Goal: Find specific page/section: Find specific page/section

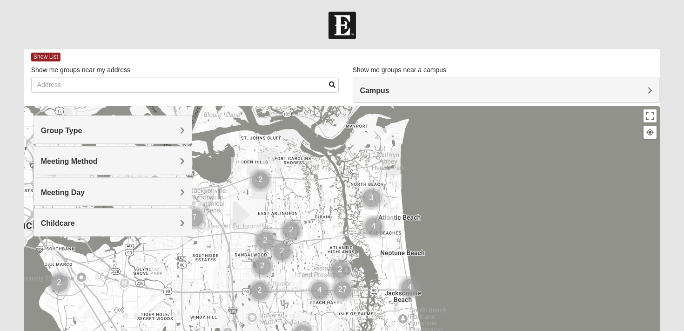
click at [147, 162] on h4 "Meeting Method" at bounding box center [113, 161] width 144 height 9
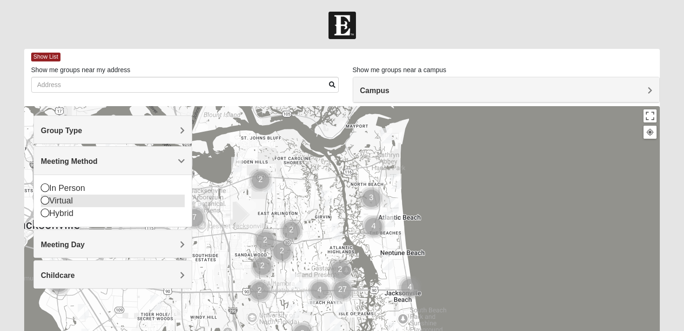
click at [46, 200] on icon at bounding box center [45, 200] width 8 height 8
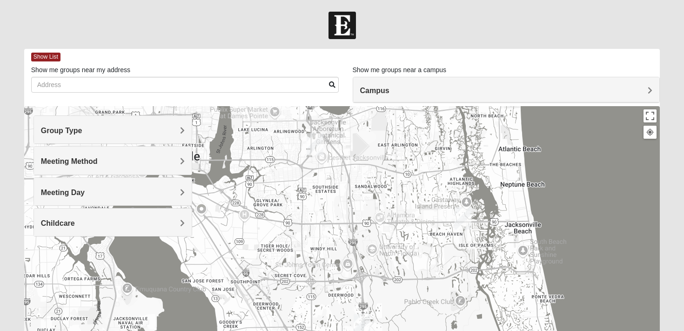
drag, startPoint x: 450, startPoint y: 220, endPoint x: 571, endPoint y: 152, distance: 139.3
click at [571, 152] on div at bounding box center [342, 292] width 636 height 372
click at [125, 133] on h4 "Group Type" at bounding box center [113, 130] width 144 height 9
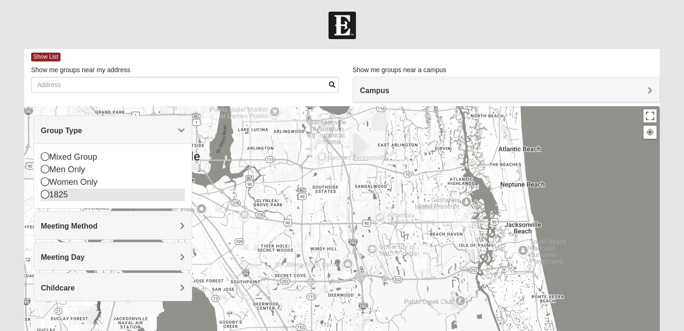
click at [45, 196] on icon at bounding box center [45, 194] width 8 height 8
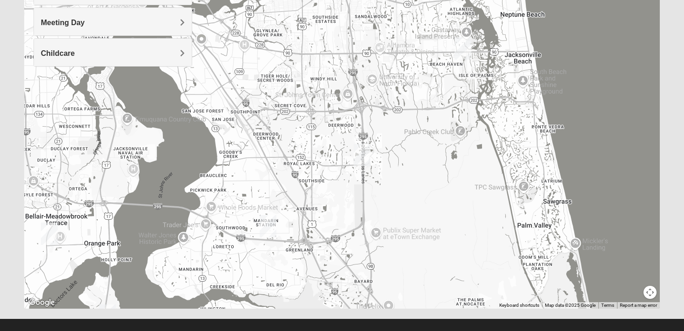
scroll to position [172, 0]
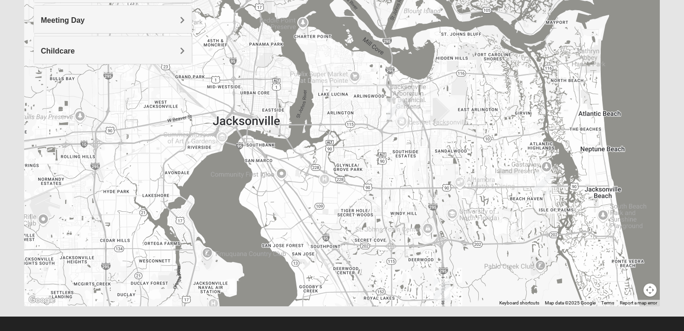
drag, startPoint x: 463, startPoint y: 184, endPoint x: 546, endPoint y: 323, distance: 161.6
click at [546, 323] on form "Hello [PERSON_NAME] My Account Log Out Find A Group Error" at bounding box center [342, 90] width 684 height 500
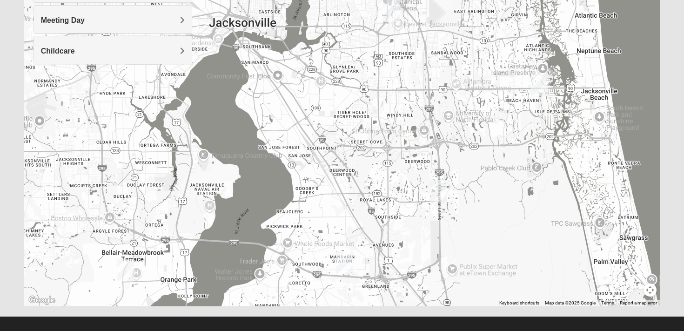
drag, startPoint x: 470, startPoint y: 166, endPoint x: 513, endPoint y: 43, distance: 130.1
click at [513, 43] on div at bounding box center [342, 120] width 636 height 372
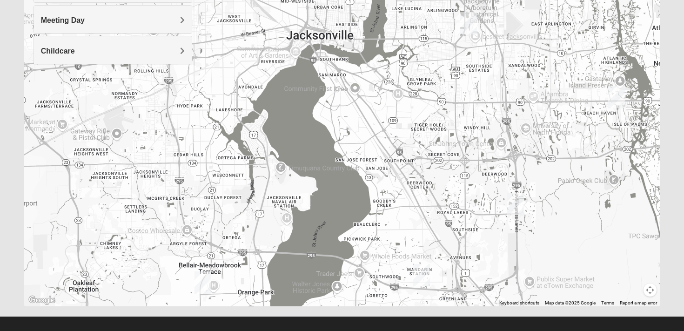
drag, startPoint x: 486, startPoint y: 124, endPoint x: 498, endPoint y: 185, distance: 62.0
click at [498, 185] on div at bounding box center [342, 120] width 636 height 372
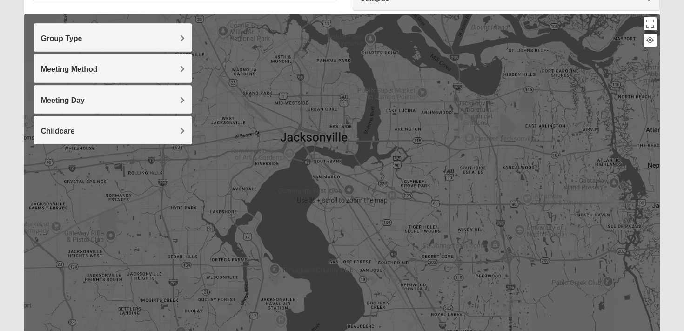
scroll to position [84, 0]
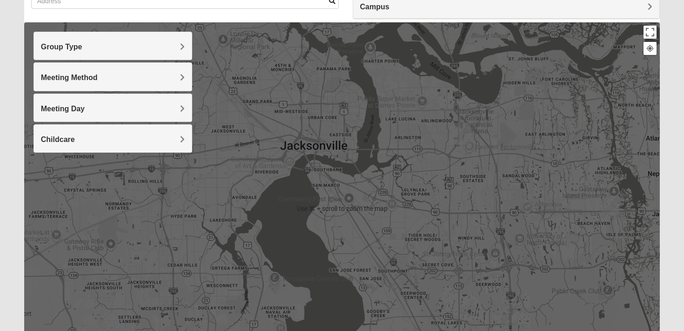
click at [116, 76] on h4 "Meeting Method" at bounding box center [113, 77] width 144 height 9
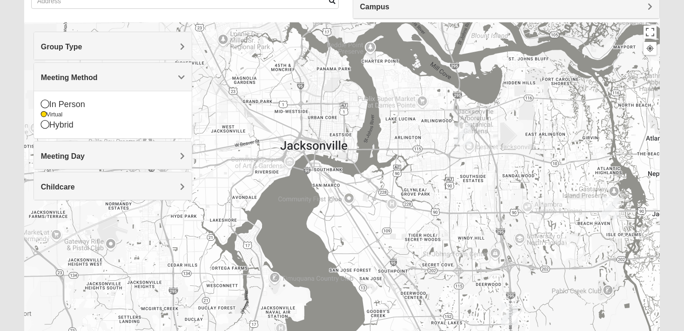
click at [116, 79] on h4 "Meeting Method" at bounding box center [113, 77] width 144 height 9
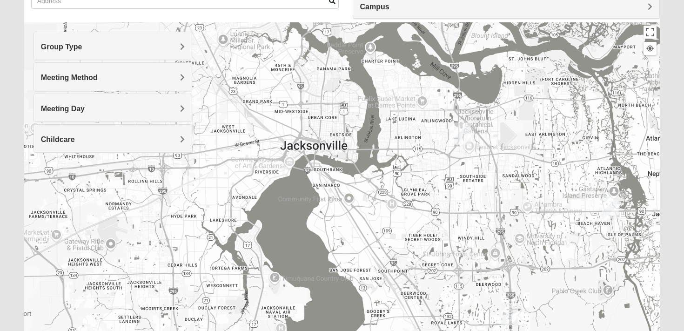
click at [116, 48] on h4 "Group Type" at bounding box center [113, 46] width 144 height 9
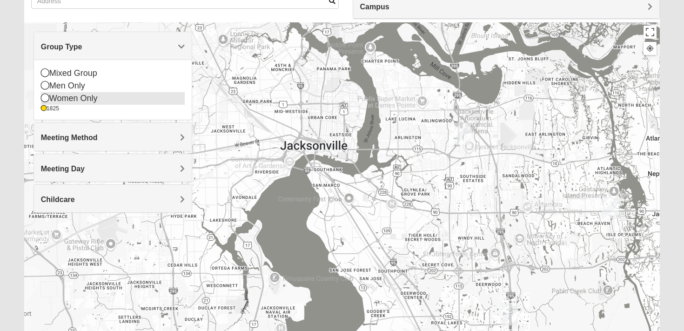
click at [46, 100] on icon at bounding box center [45, 97] width 8 height 8
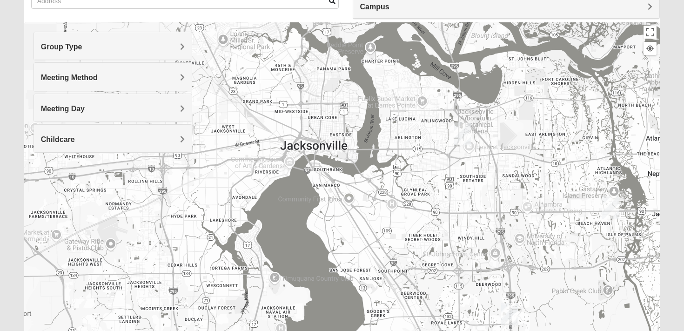
click at [93, 46] on h4 "Group Type" at bounding box center [113, 46] width 144 height 9
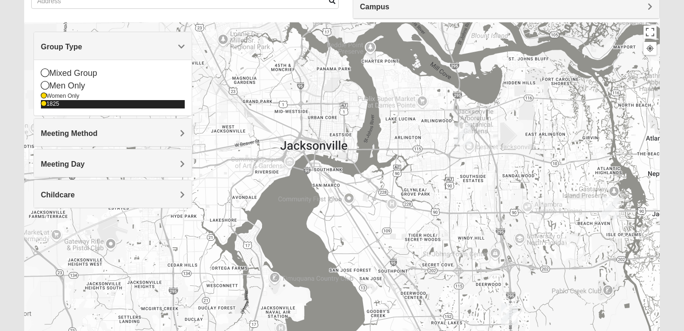
click at [44, 106] on icon at bounding box center [44, 104] width 6 height 6
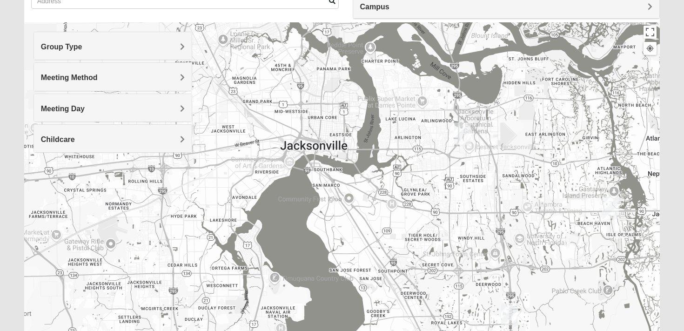
click at [124, 80] on h4 "Meeting Method" at bounding box center [113, 77] width 144 height 9
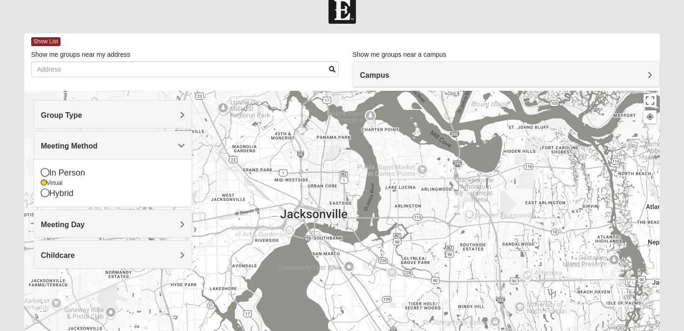
scroll to position [10, 0]
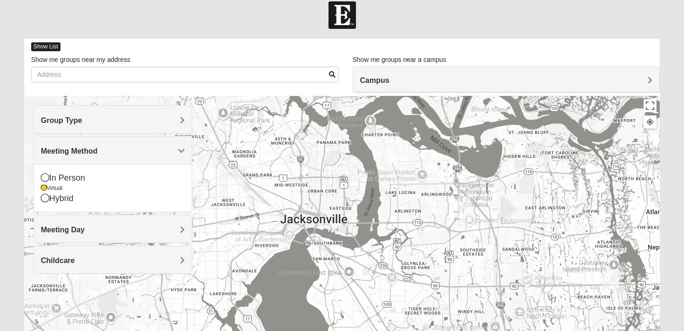
click at [53, 46] on span "Show List" at bounding box center [45, 46] width 29 height 9
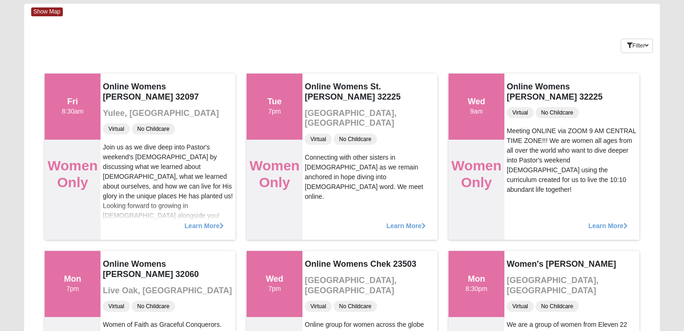
scroll to position [0, 0]
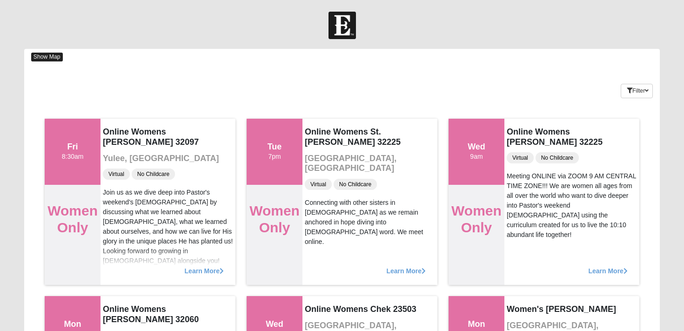
click at [40, 56] on span "Show Map" at bounding box center [47, 57] width 32 height 9
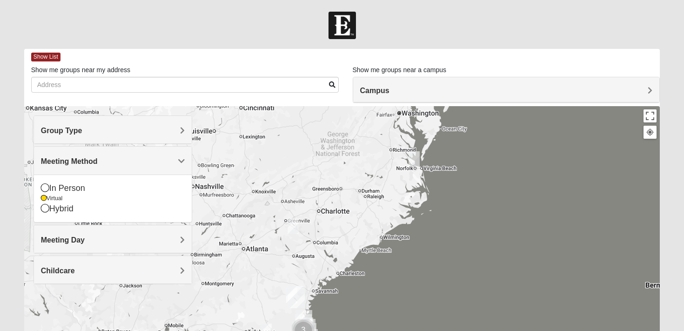
click at [127, 159] on h4 "Meeting Method" at bounding box center [113, 161] width 144 height 9
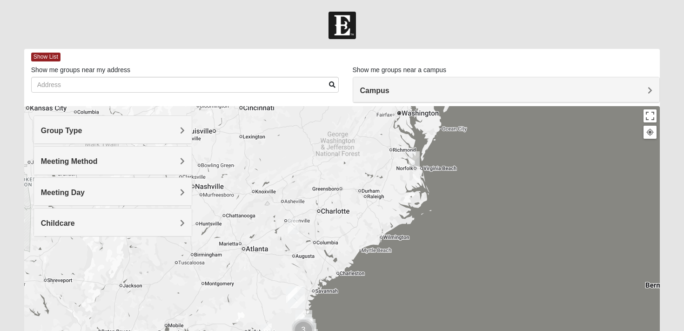
click at [128, 130] on h4 "Group Type" at bounding box center [113, 130] width 144 height 9
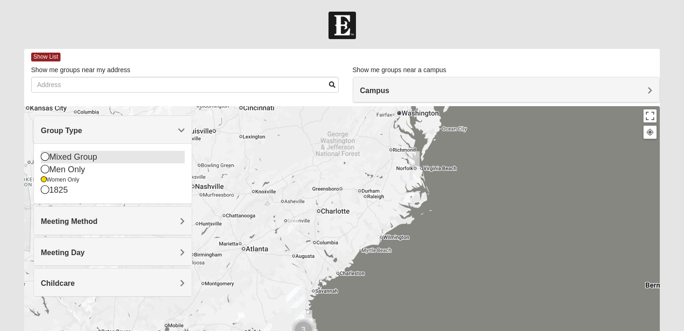
click at [45, 158] on icon at bounding box center [45, 156] width 8 height 8
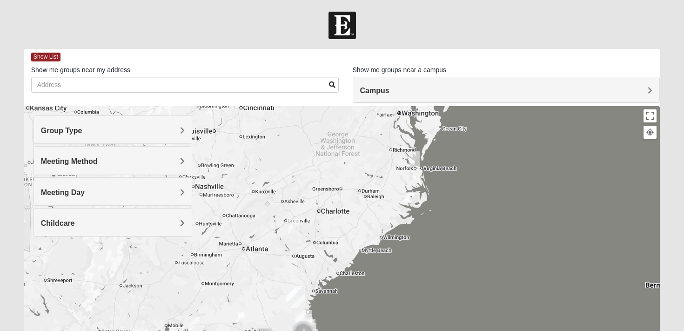
click at [62, 134] on span "Group Type" at bounding box center [61, 130] width 41 height 8
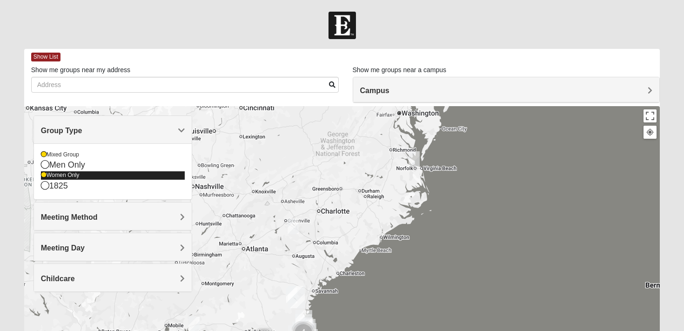
click at [42, 175] on icon at bounding box center [44, 175] width 6 height 6
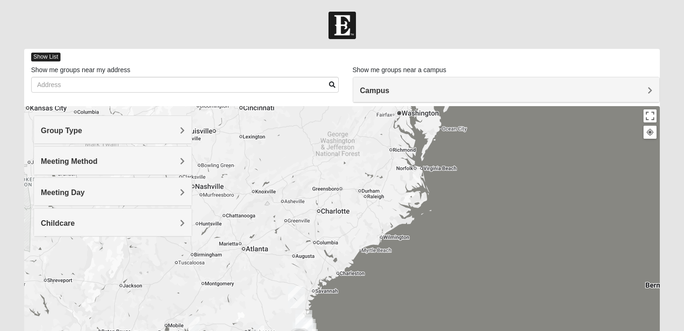
click at [45, 58] on span "Show List" at bounding box center [45, 57] width 29 height 9
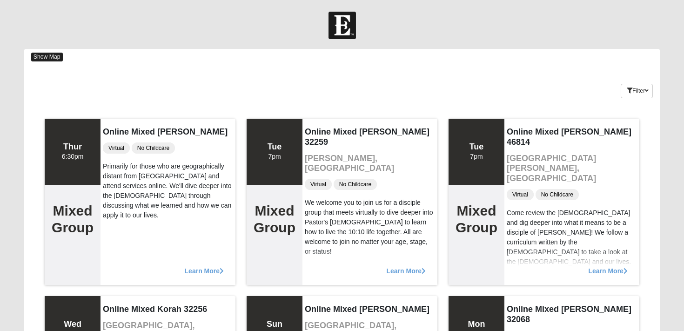
click at [50, 57] on span "Show Map" at bounding box center [47, 57] width 32 height 9
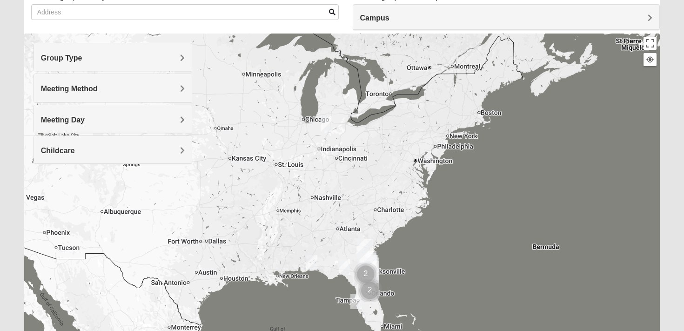
scroll to position [74, 0]
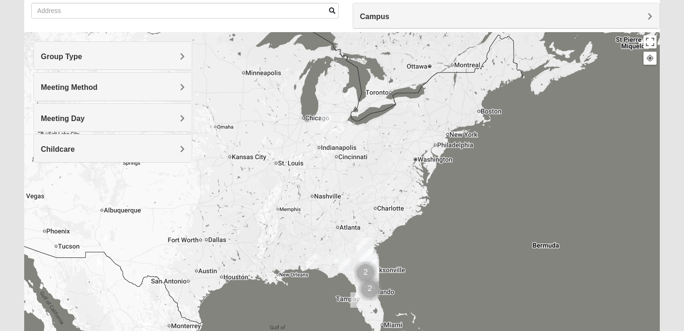
click at [130, 58] on h4 "Group Type" at bounding box center [113, 56] width 144 height 9
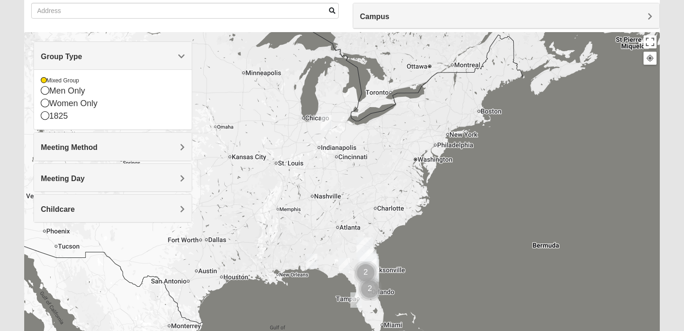
click at [128, 58] on h4 "Group Type" at bounding box center [113, 56] width 144 height 9
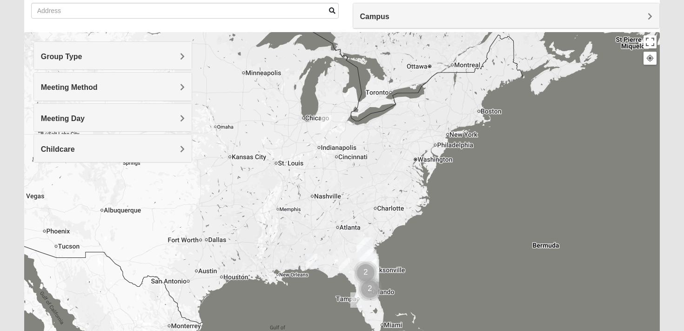
click at [121, 84] on h4 "Meeting Method" at bounding box center [113, 87] width 144 height 9
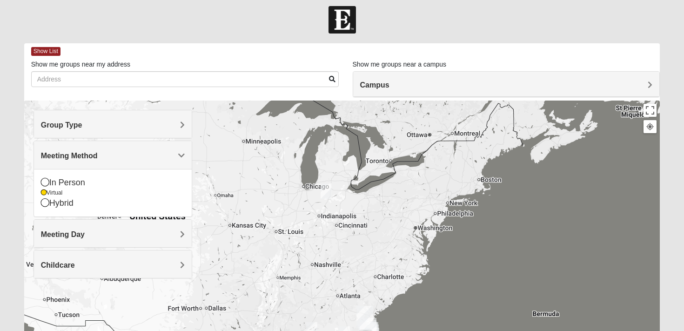
scroll to position [0, 0]
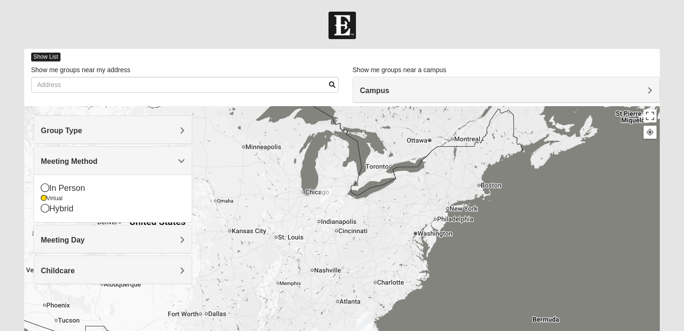
click at [48, 58] on span "Show List" at bounding box center [45, 57] width 29 height 9
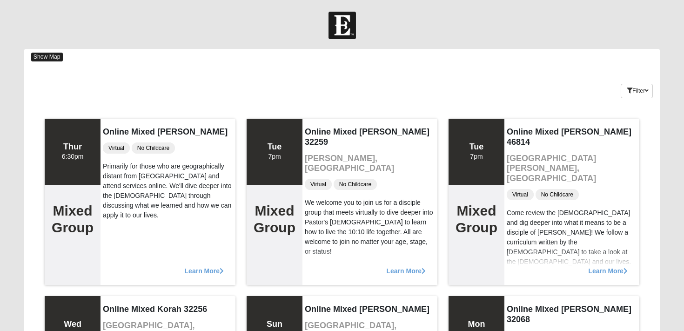
click at [52, 58] on span "Show Map" at bounding box center [47, 57] width 32 height 9
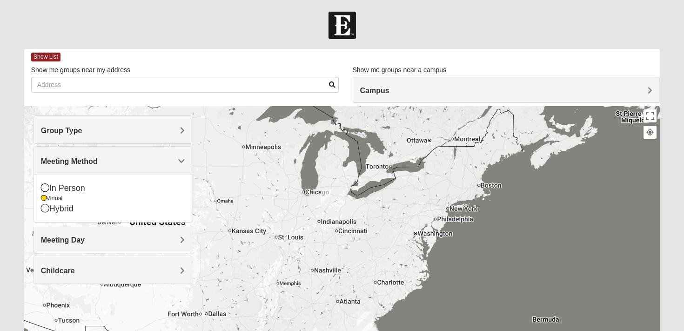
click at [272, 38] on div at bounding box center [342, 25] width 684 height 27
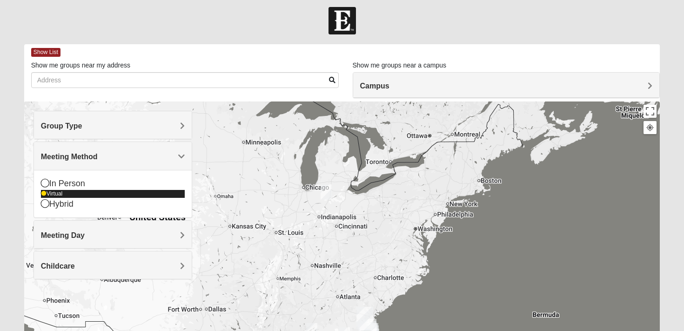
scroll to position [4, 0]
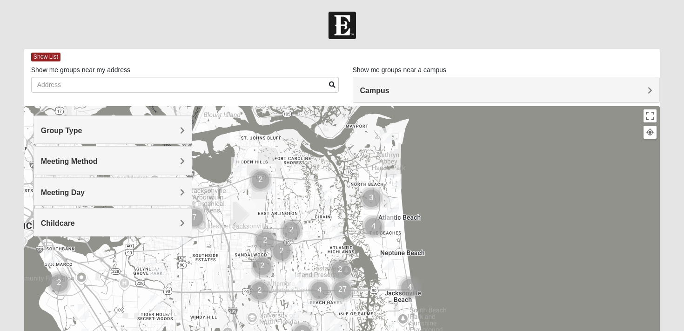
click at [113, 160] on h4 "Meeting Method" at bounding box center [113, 161] width 144 height 9
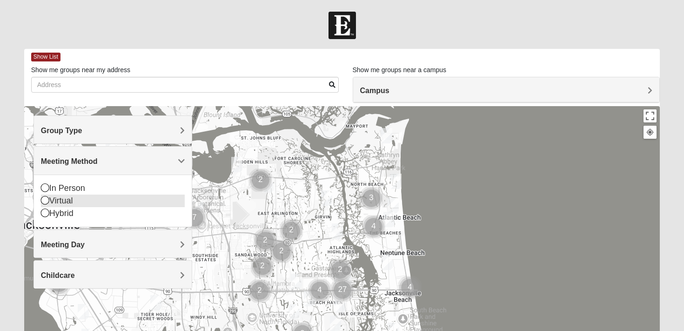
click at [56, 202] on div "Virtual" at bounding box center [113, 200] width 144 height 13
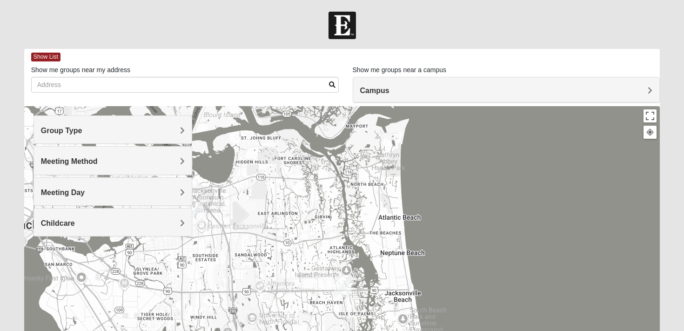
click at [117, 161] on h4 "Meeting Method" at bounding box center [113, 161] width 144 height 9
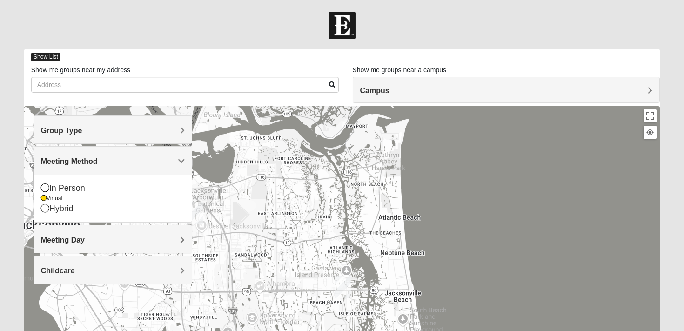
click at [47, 55] on span "Show List" at bounding box center [45, 57] width 29 height 9
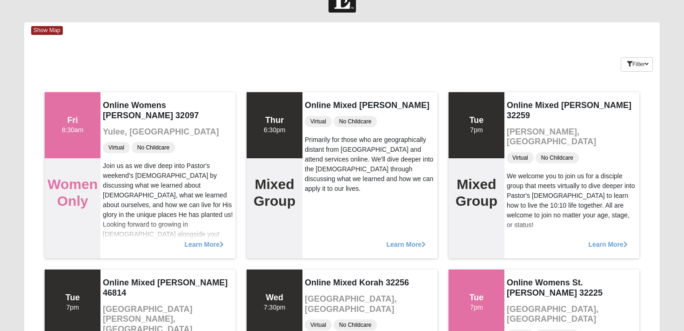
scroll to position [27, 0]
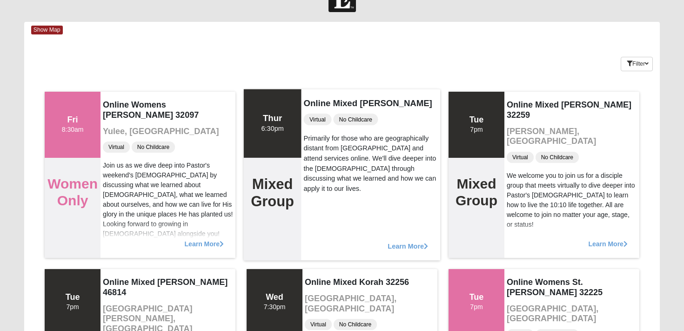
click at [395, 241] on span "Learn More" at bounding box center [407, 241] width 40 height 0
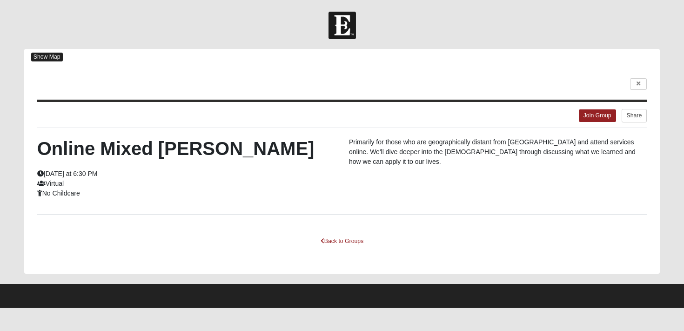
click at [51, 57] on span "Show Map" at bounding box center [47, 57] width 32 height 9
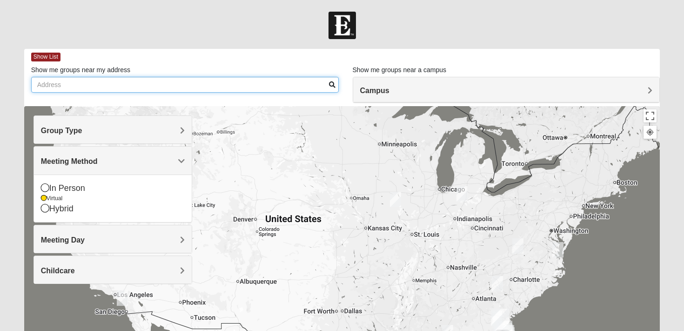
click at [137, 87] on input "Show me groups near my address" at bounding box center [184, 85] width 307 height 16
type input "p"
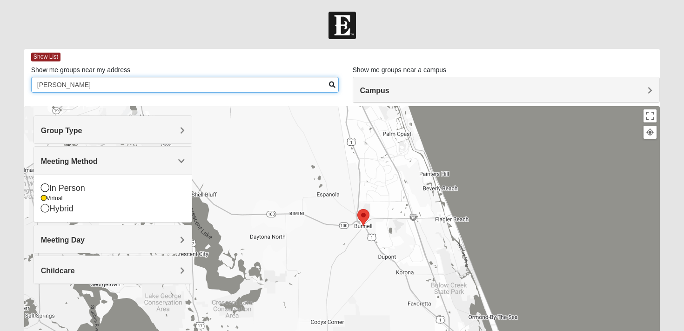
type input "bunnell"
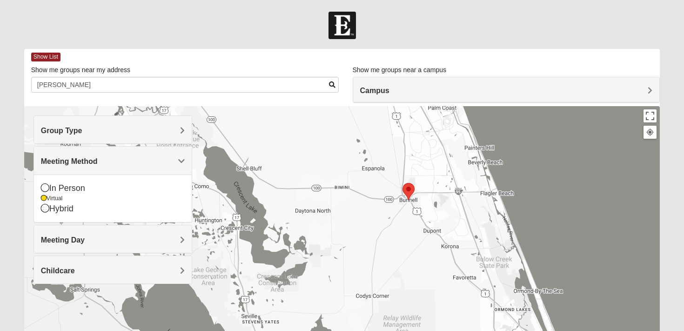
drag, startPoint x: 390, startPoint y: 203, endPoint x: 450, endPoint y: 179, distance: 64.7
click at [450, 179] on div at bounding box center [342, 292] width 636 height 372
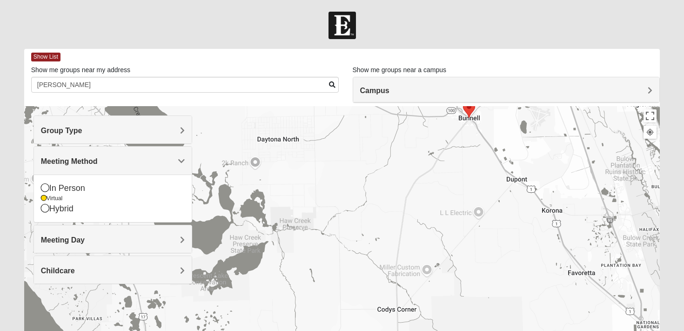
drag, startPoint x: 464, startPoint y: 226, endPoint x: 457, endPoint y: 248, distance: 22.8
click at [457, 247] on div at bounding box center [342, 292] width 636 height 372
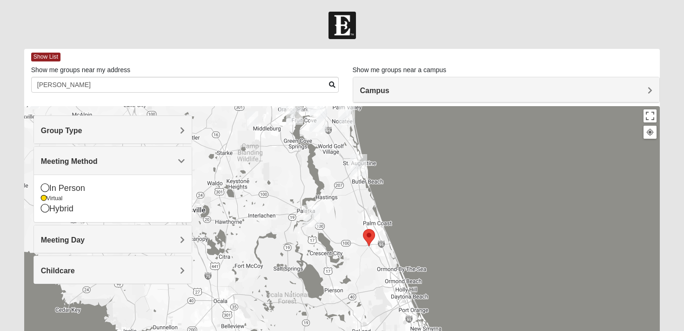
drag, startPoint x: 479, startPoint y: 266, endPoint x: 392, endPoint y: 272, distance: 88.2
click at [392, 272] on div at bounding box center [342, 292] width 636 height 372
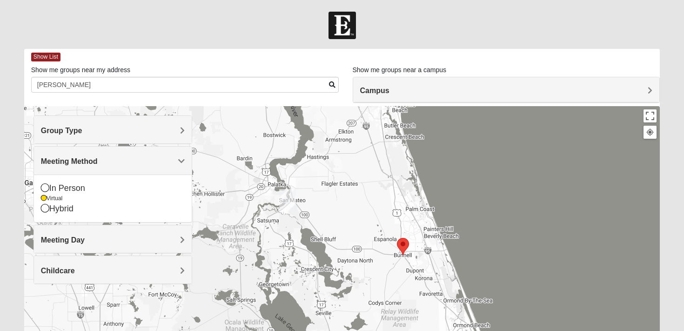
drag, startPoint x: 388, startPoint y: 221, endPoint x: 520, endPoint y: 215, distance: 131.7
click at [520, 215] on div at bounding box center [342, 292] width 636 height 372
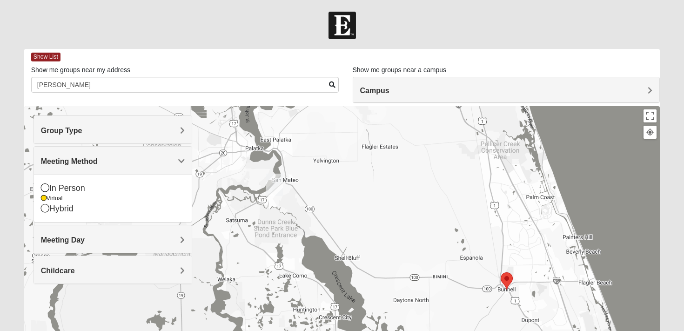
drag, startPoint x: 427, startPoint y: 224, endPoint x: 604, endPoint y: 226, distance: 176.7
click at [604, 226] on div at bounding box center [342, 292] width 636 height 372
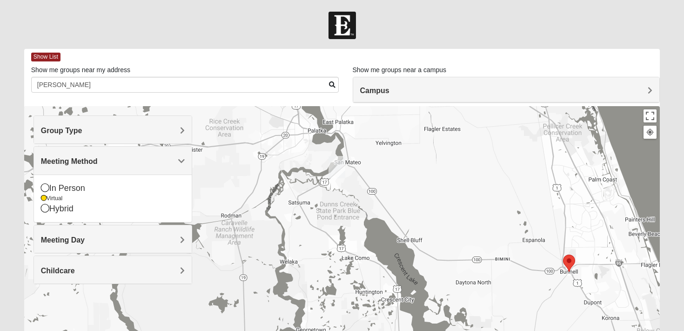
drag, startPoint x: 423, startPoint y: 217, endPoint x: 485, endPoint y: 199, distance: 64.4
click at [485, 199] on div at bounding box center [342, 292] width 636 height 372
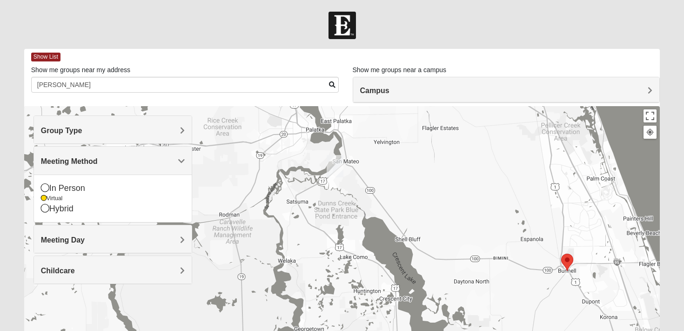
click at [333, 170] on img "Palatka (Coming Soon)" at bounding box center [334, 166] width 17 height 22
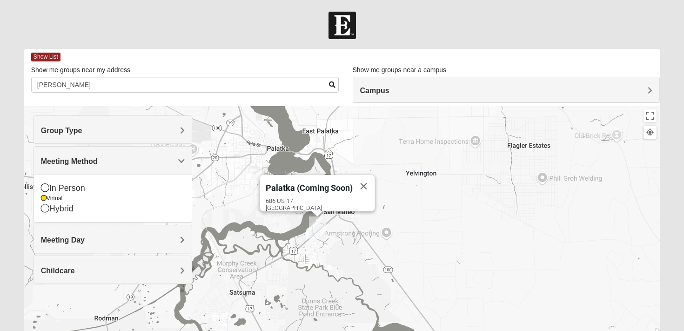
drag, startPoint x: 360, startPoint y: 202, endPoint x: 470, endPoint y: 242, distance: 117.4
click at [470, 242] on div "Palatka (Coming Soon) 686 US-17 San Mateo, FL 32187" at bounding box center [342, 292] width 636 height 372
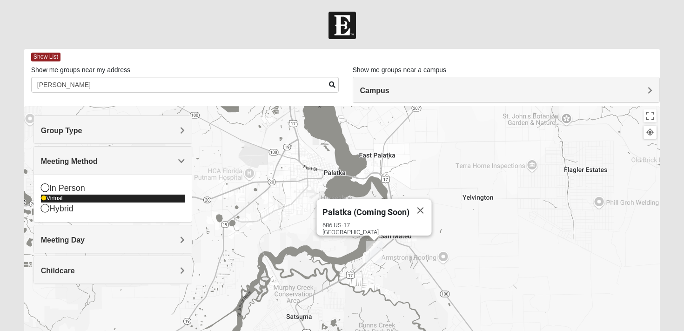
click at [41, 200] on icon at bounding box center [44, 198] width 6 height 6
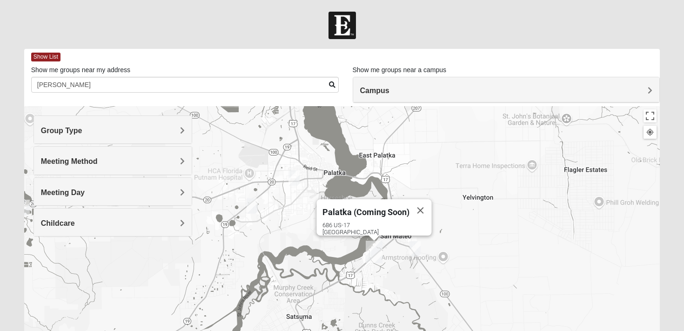
click at [56, 189] on span "Meeting Day" at bounding box center [63, 192] width 44 height 8
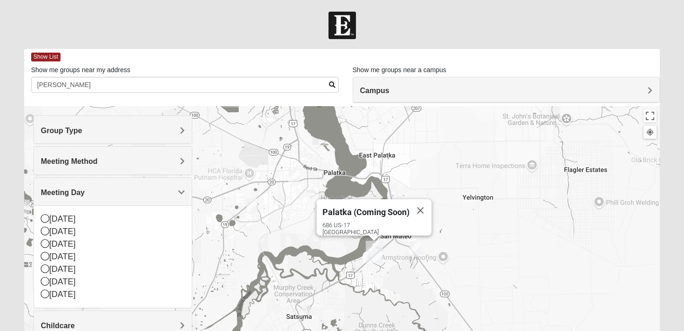
click at [76, 159] on span "Meeting Method" at bounding box center [69, 161] width 57 height 8
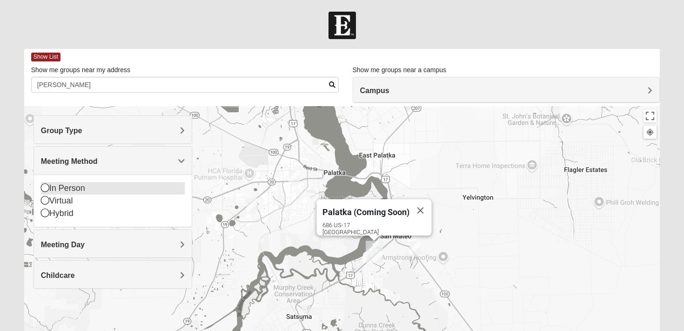
click at [44, 186] on icon at bounding box center [45, 187] width 8 height 8
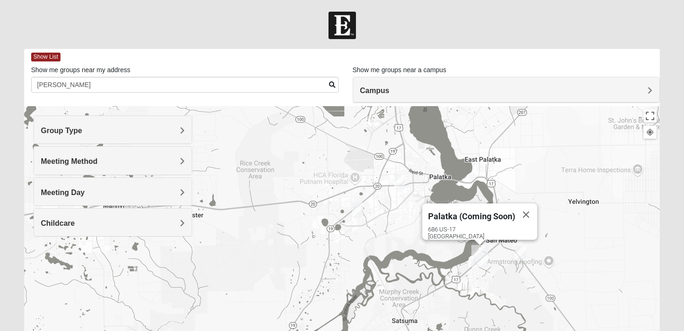
drag, startPoint x: 471, startPoint y: 229, endPoint x: 576, endPoint y: 233, distance: 105.2
click at [576, 233] on div "Palatka (Coming Soon) 686 US-17 San Mateo, FL 32187" at bounding box center [342, 292] width 636 height 372
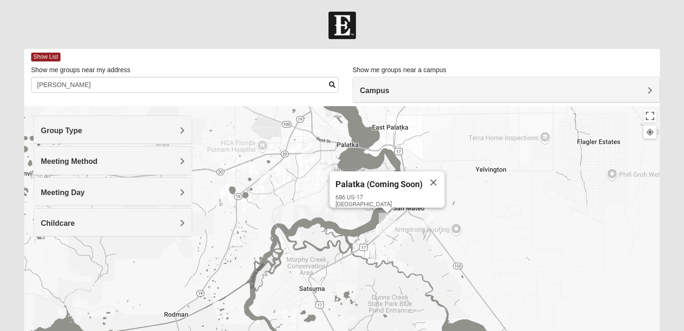
drag, startPoint x: 583, startPoint y: 262, endPoint x: 491, endPoint y: 230, distance: 96.5
click at [491, 230] on div "Palatka (Coming Soon) 686 US-17 San Mateo, FL 32187" at bounding box center [342, 292] width 636 height 372
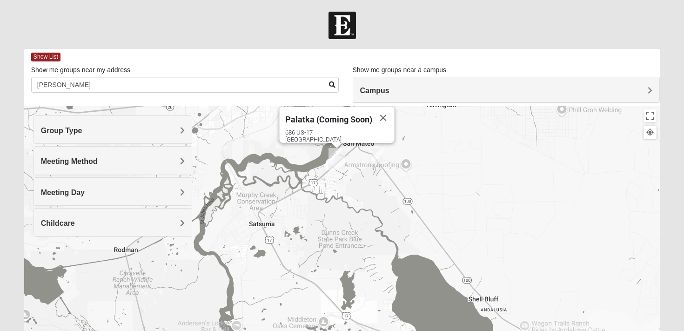
drag, startPoint x: 498, startPoint y: 268, endPoint x: 447, endPoint y: 202, distance: 83.3
click at [447, 202] on div "Palatka (Coming Soon) 686 US-17 San Mateo, FL 32187" at bounding box center [342, 292] width 636 height 372
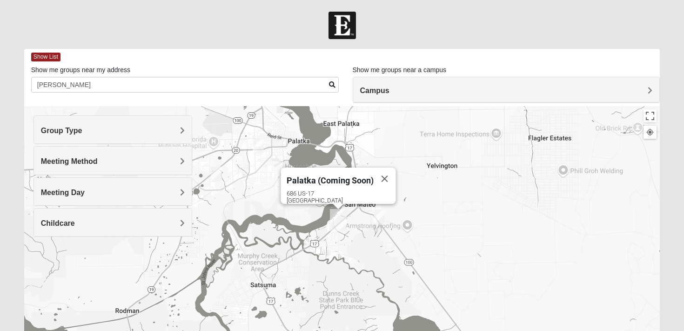
drag, startPoint x: 498, startPoint y: 214, endPoint x: 507, endPoint y: 288, distance: 74.4
click at [507, 288] on div "Palatka (Coming Soon) 686 US-17 San Mateo, FL 32187" at bounding box center [342, 292] width 636 height 372
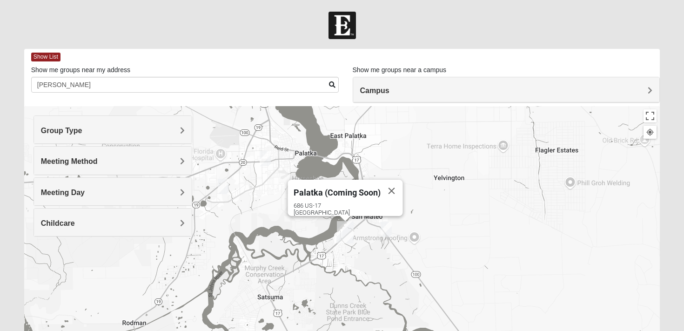
click at [386, 228] on img "Mixed Gett 32189" at bounding box center [385, 228] width 11 height 15
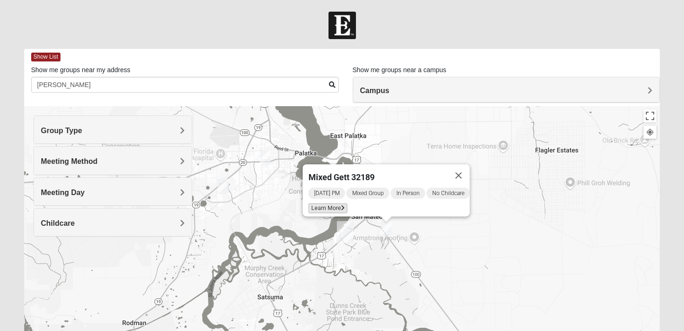
click at [330, 203] on span "Learn More" at bounding box center [327, 208] width 39 height 10
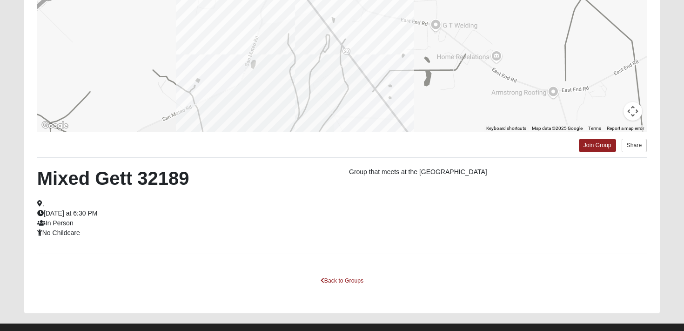
scroll to position [159, 0]
